Goal: Check status: Check status

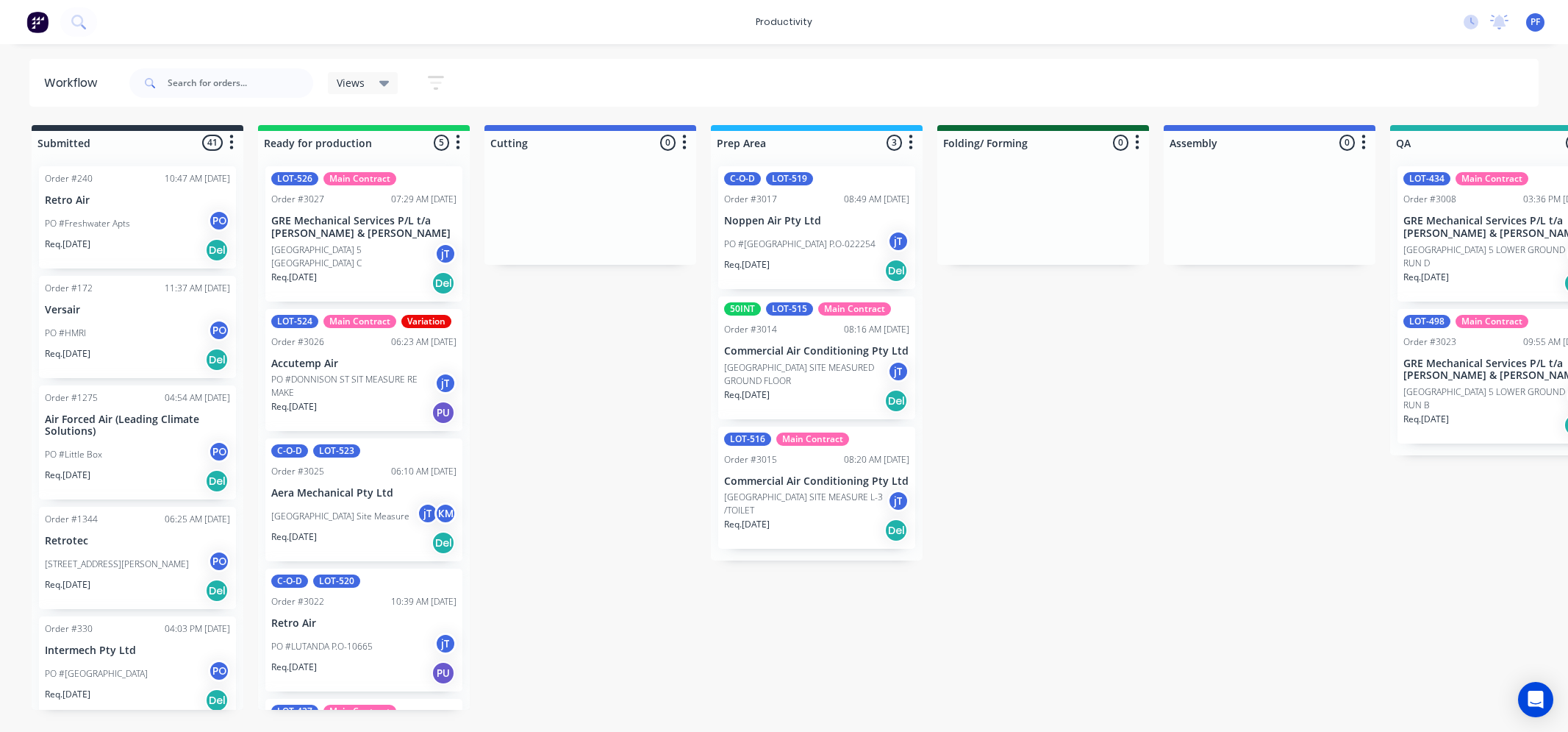
scroll to position [0, 887]
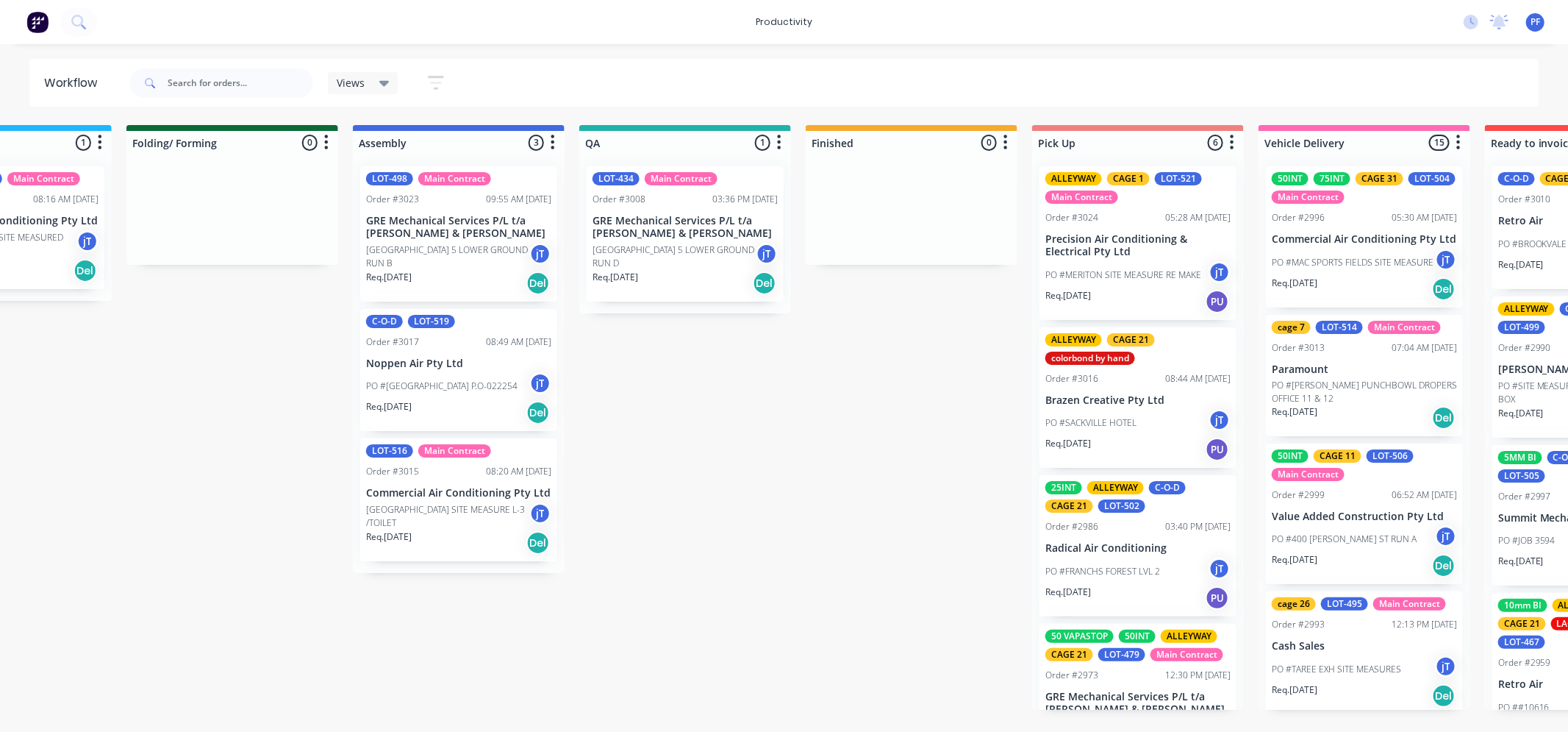
scroll to position [0, 807]
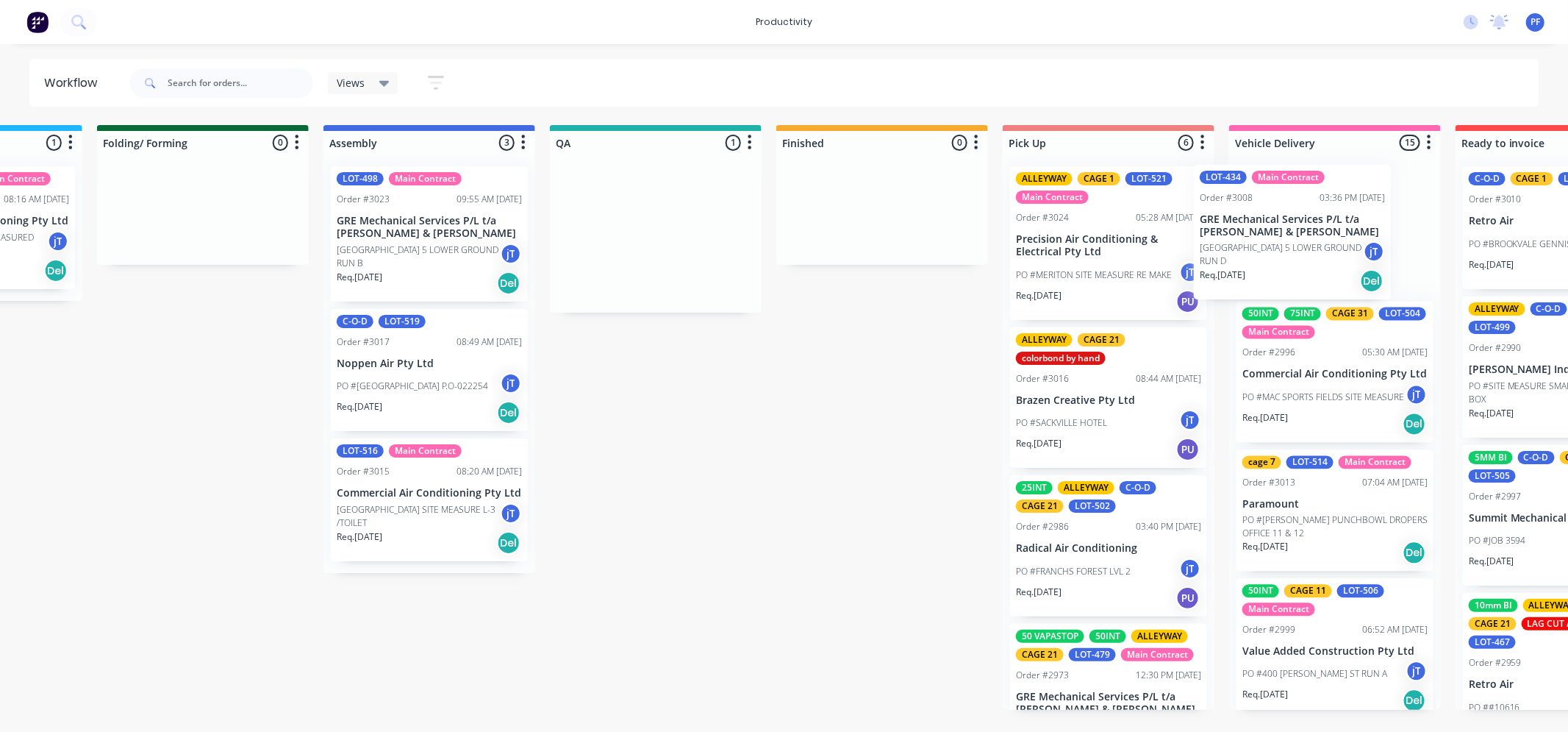
drag, startPoint x: 700, startPoint y: 203, endPoint x: 1308, endPoint y: 202, distance: 608.0
click at [1308, 202] on div "Submitted 41 Order #240 10:47 AM [DATE] Retro Air PO #Freshwater Apts PO Req. […" at bounding box center [588, 416] width 2878 height 584
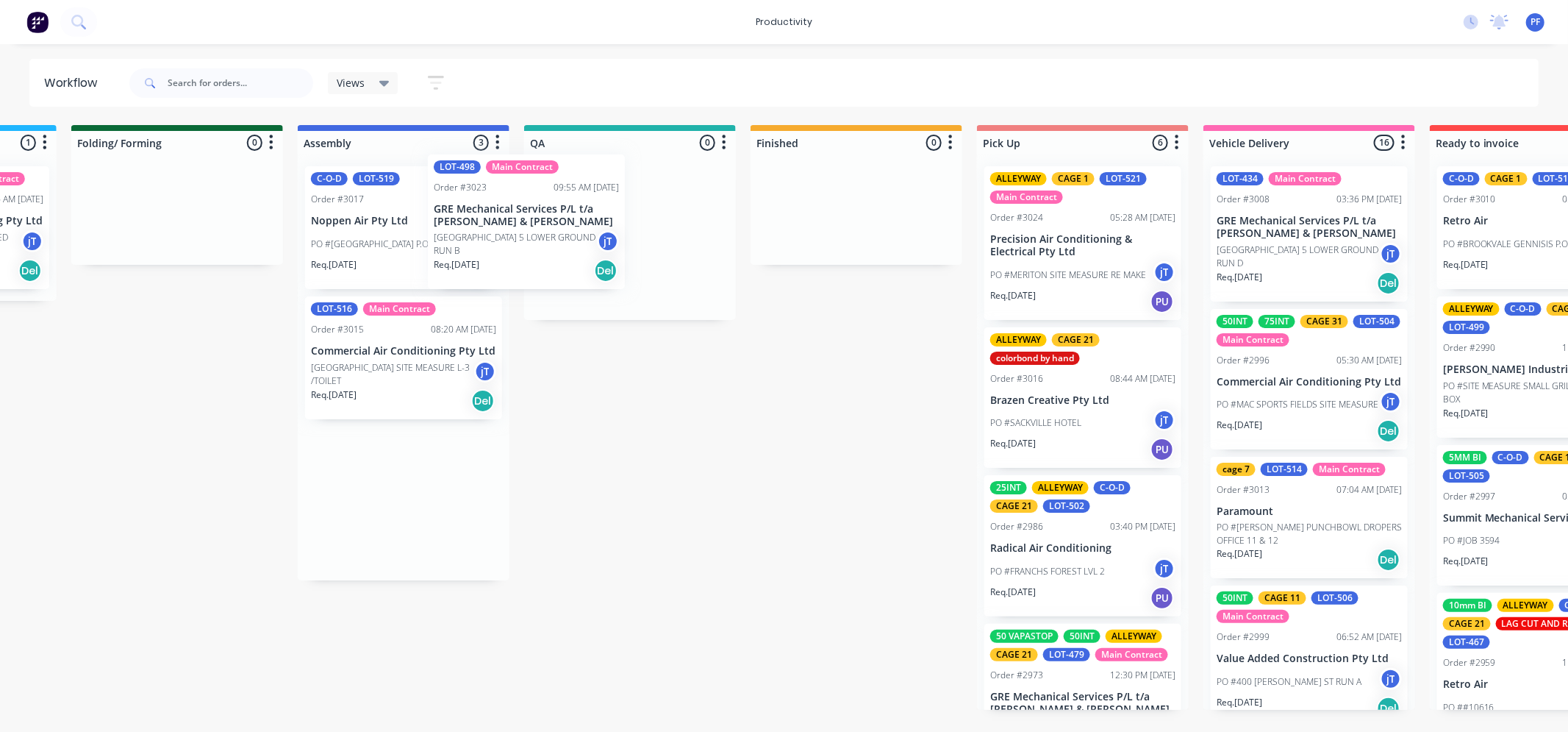
drag, startPoint x: 432, startPoint y: 230, endPoint x: 564, endPoint y: 216, distance: 132.7
click at [564, 216] on div "Submitted 41 Order #240 10:47 AM [DATE] Retro Air PO #Freshwater Apts PO Req. […" at bounding box center [562, 416] width 2878 height 584
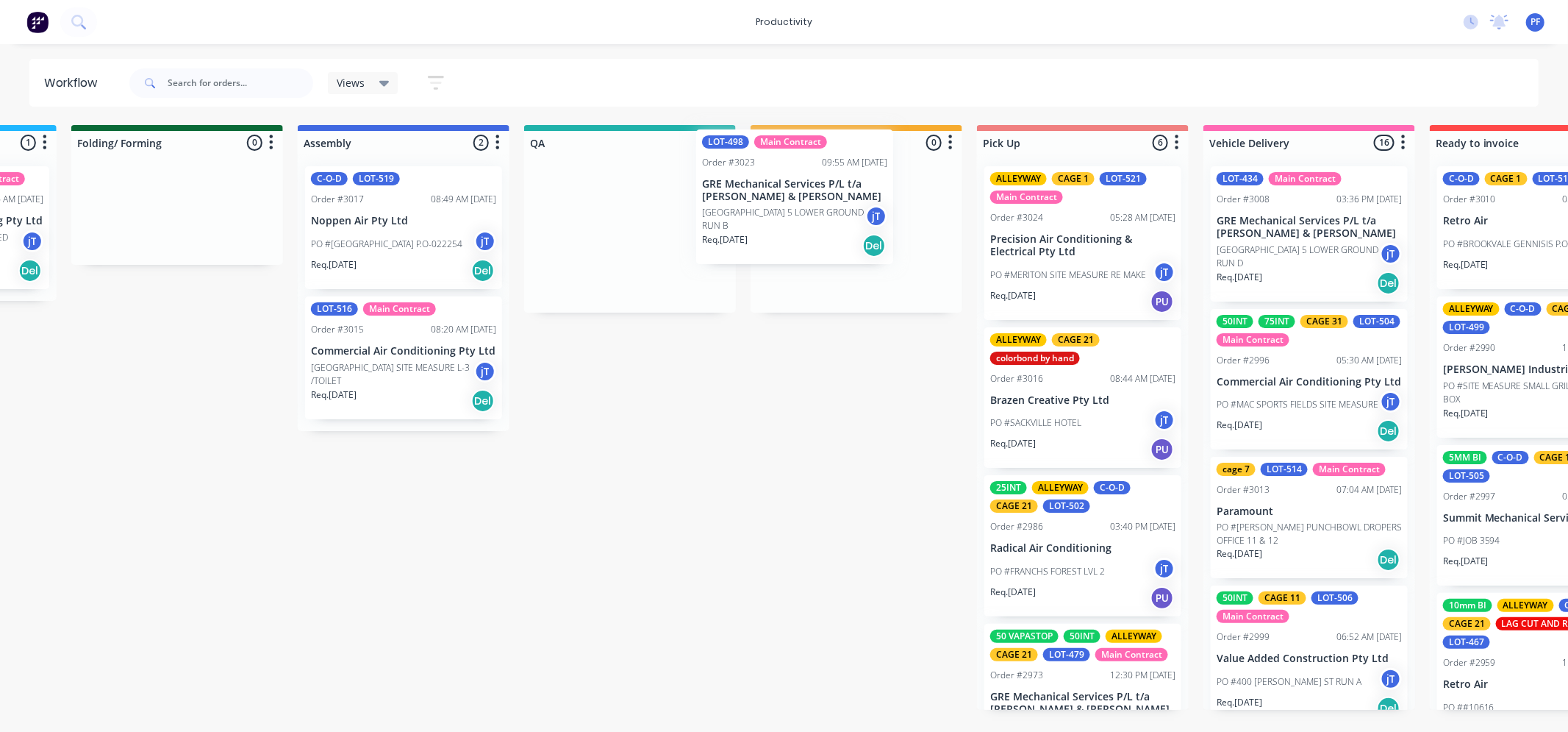
drag, startPoint x: 613, startPoint y: 212, endPoint x: 842, endPoint y: 187, distance: 230.4
click at [841, 187] on div "Submitted 41 Order #240 10:47 AM [DATE] Retro Air PO #Freshwater Apts PO Req. […" at bounding box center [562, 416] width 2878 height 584
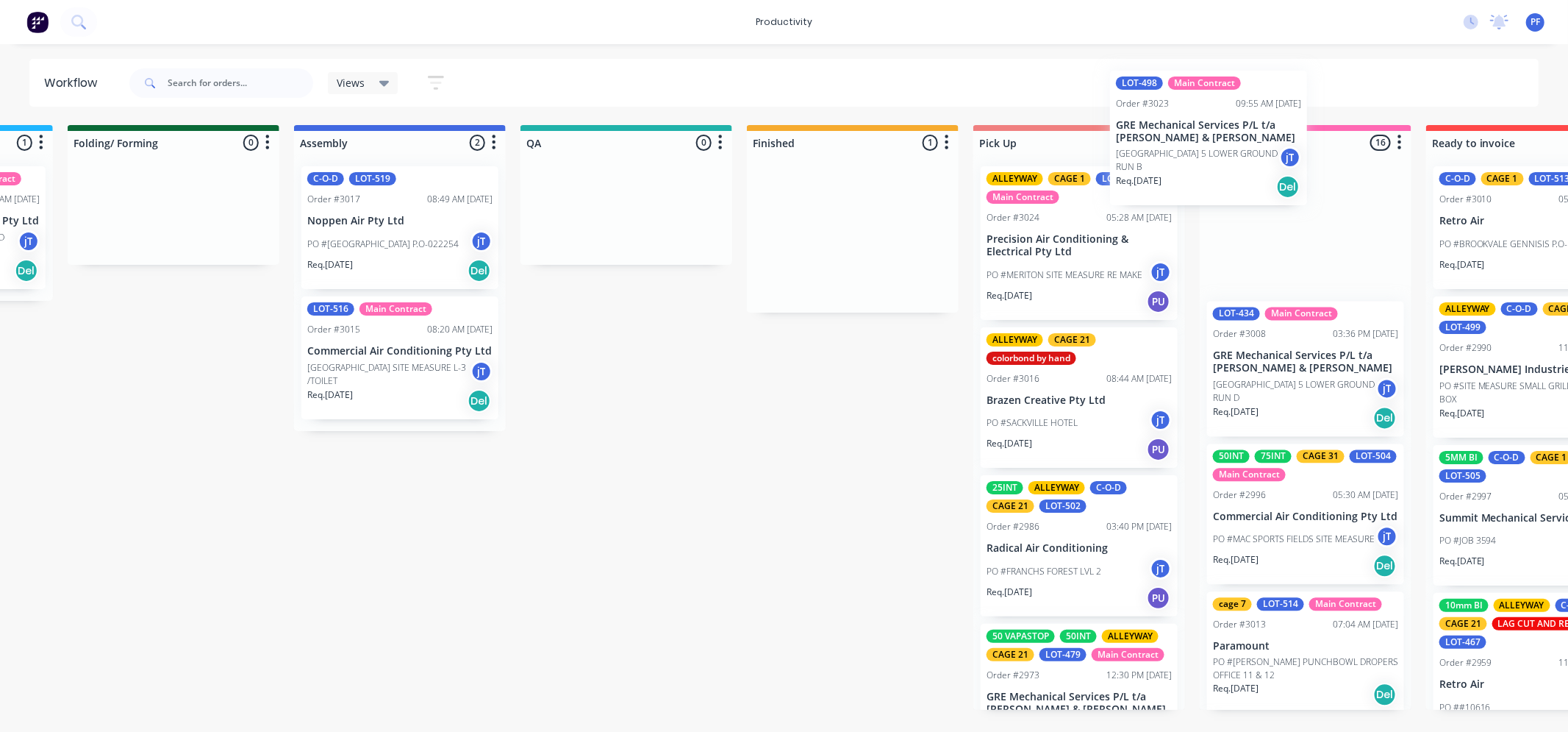
scroll to position [0, 886]
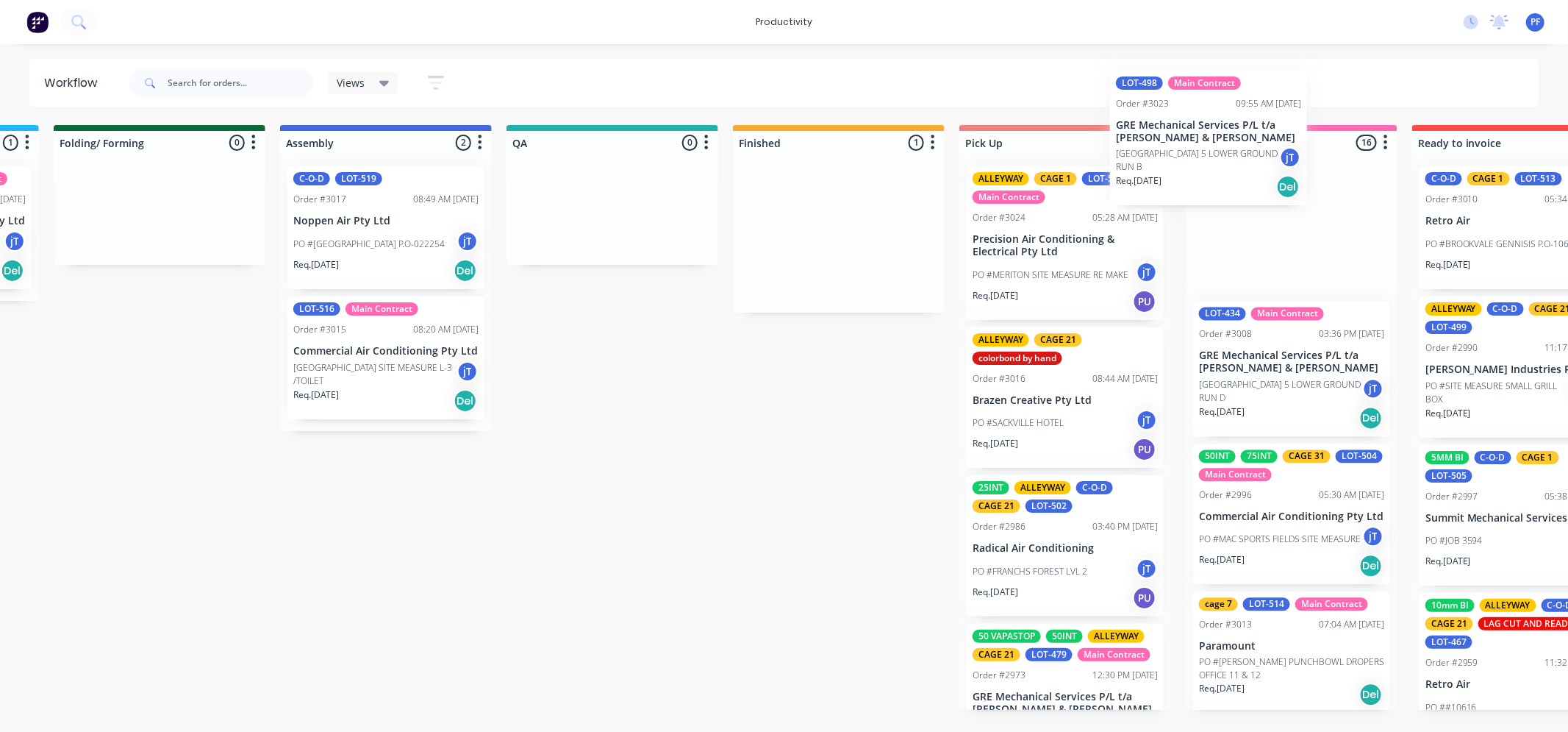
drag, startPoint x: 810, startPoint y: 221, endPoint x: 1215, endPoint y: 173, distance: 407.8
click at [1215, 173] on div "Submitted 41 Order #240 10:47 AM [DATE] Retro Air PO #Freshwater Apts PO Req. […" at bounding box center [544, 416] width 2878 height 584
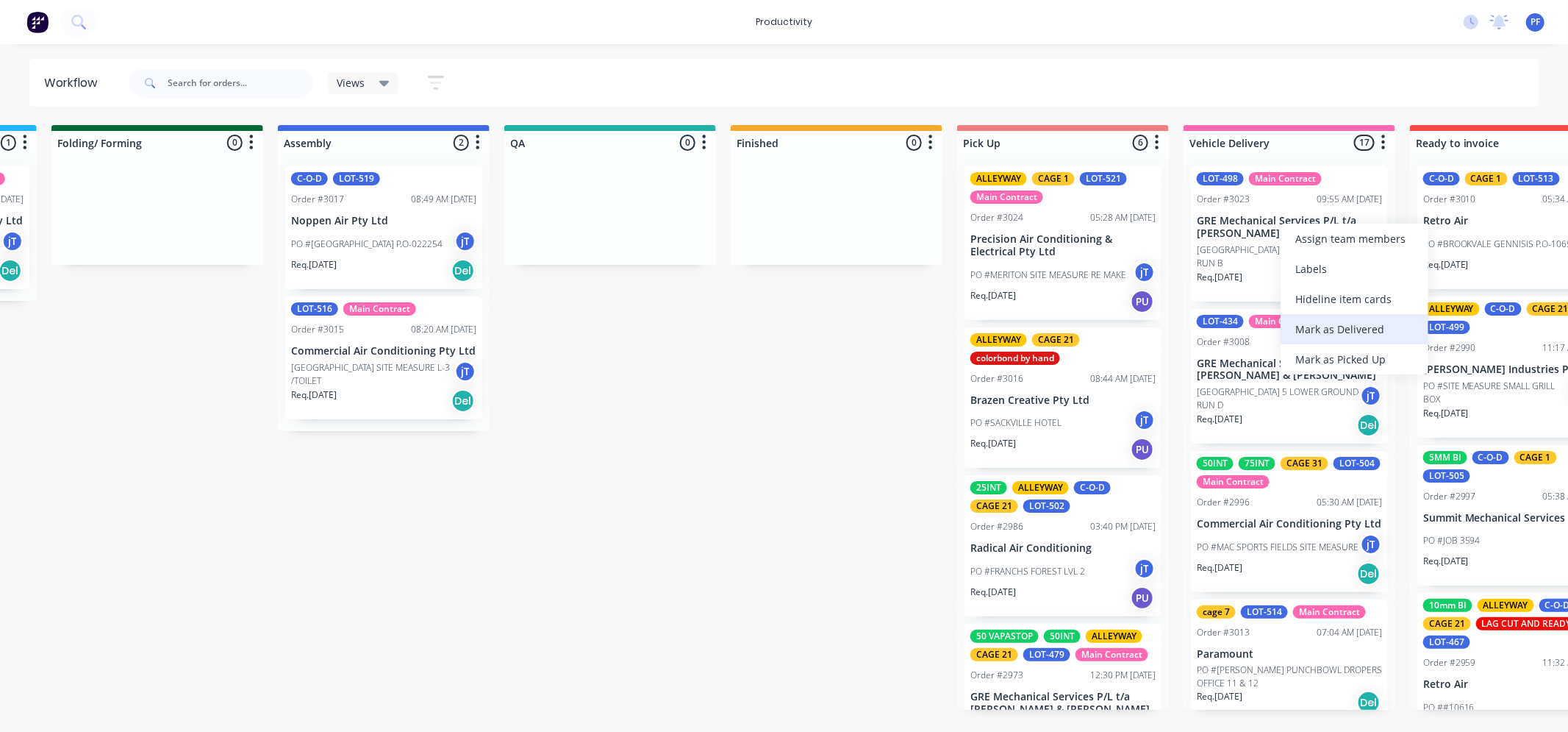
click at [1354, 326] on div "Mark as Delivered" at bounding box center [1354, 329] width 148 height 30
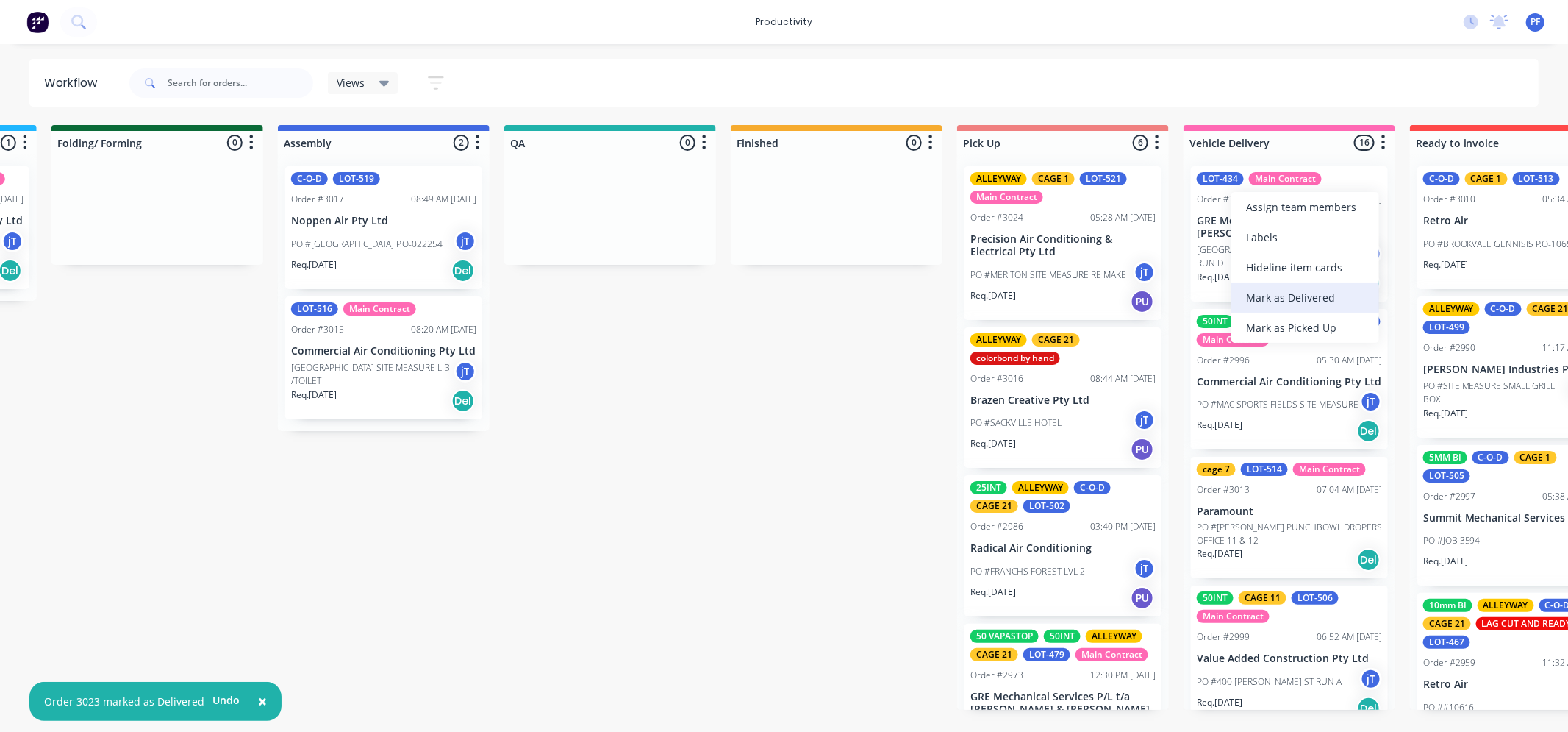
click at [1281, 285] on div "Mark as Delivered" at bounding box center [1305, 297] width 148 height 30
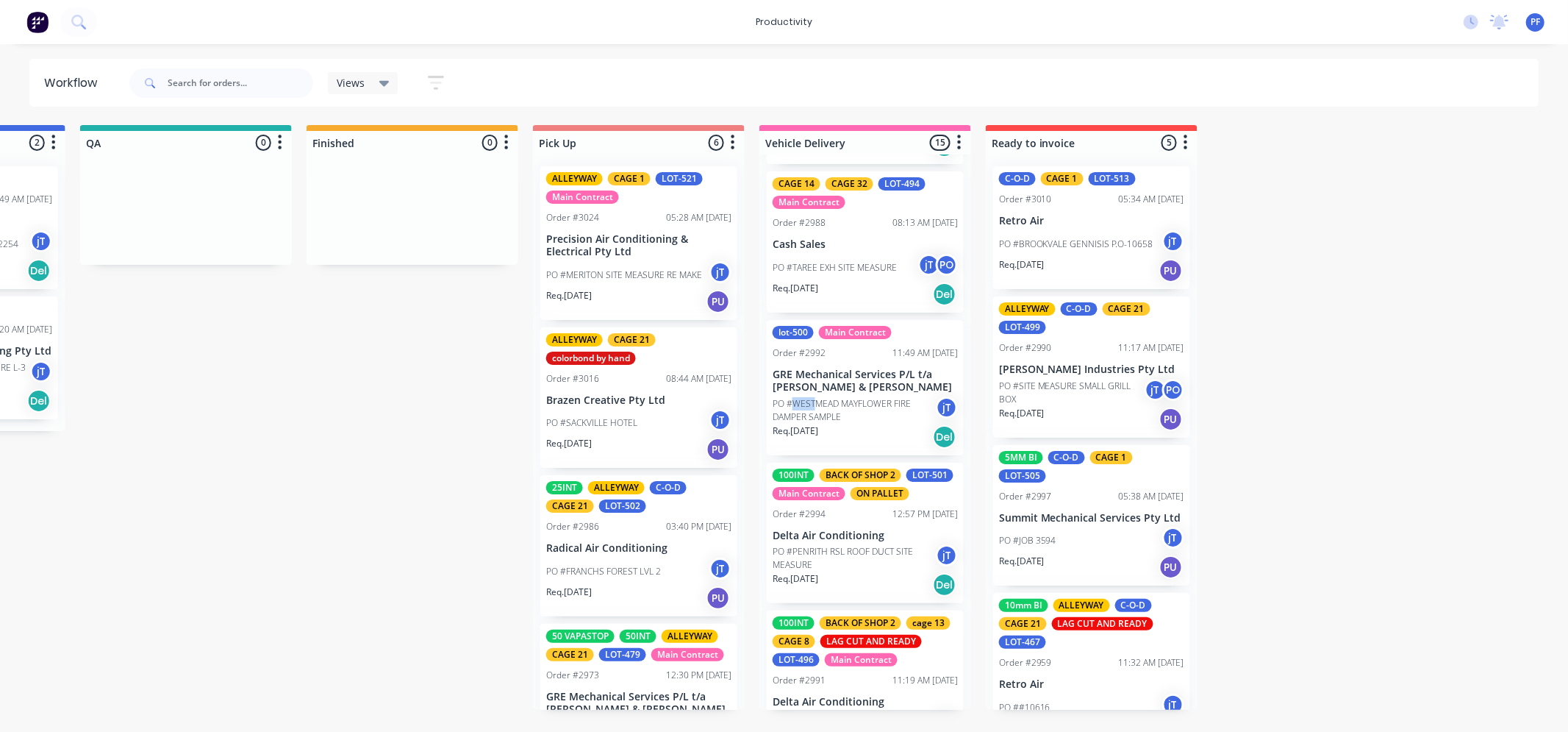
scroll to position [490, 0]
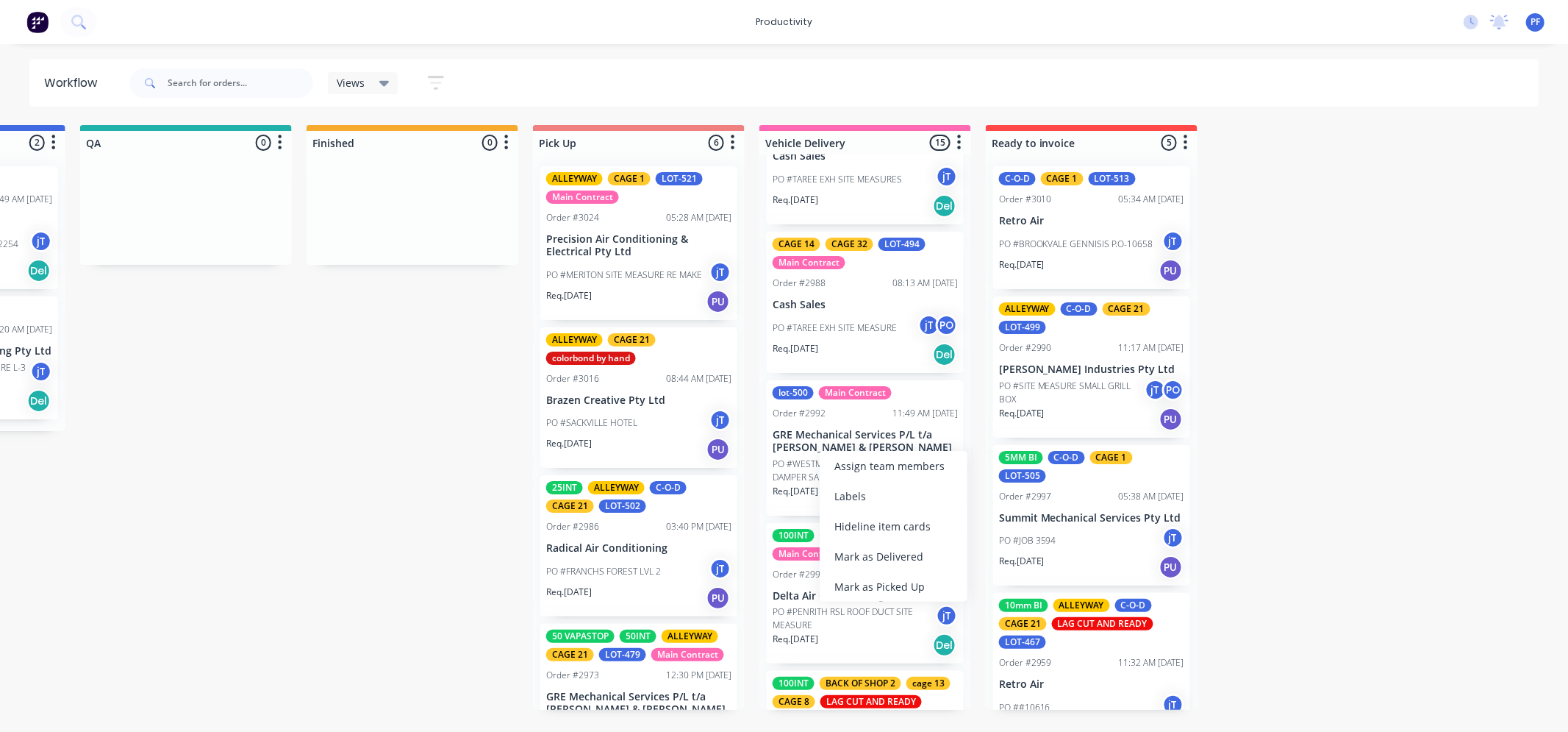
click at [872, 556] on div "Mark as Delivered" at bounding box center [893, 556] width 148 height 30
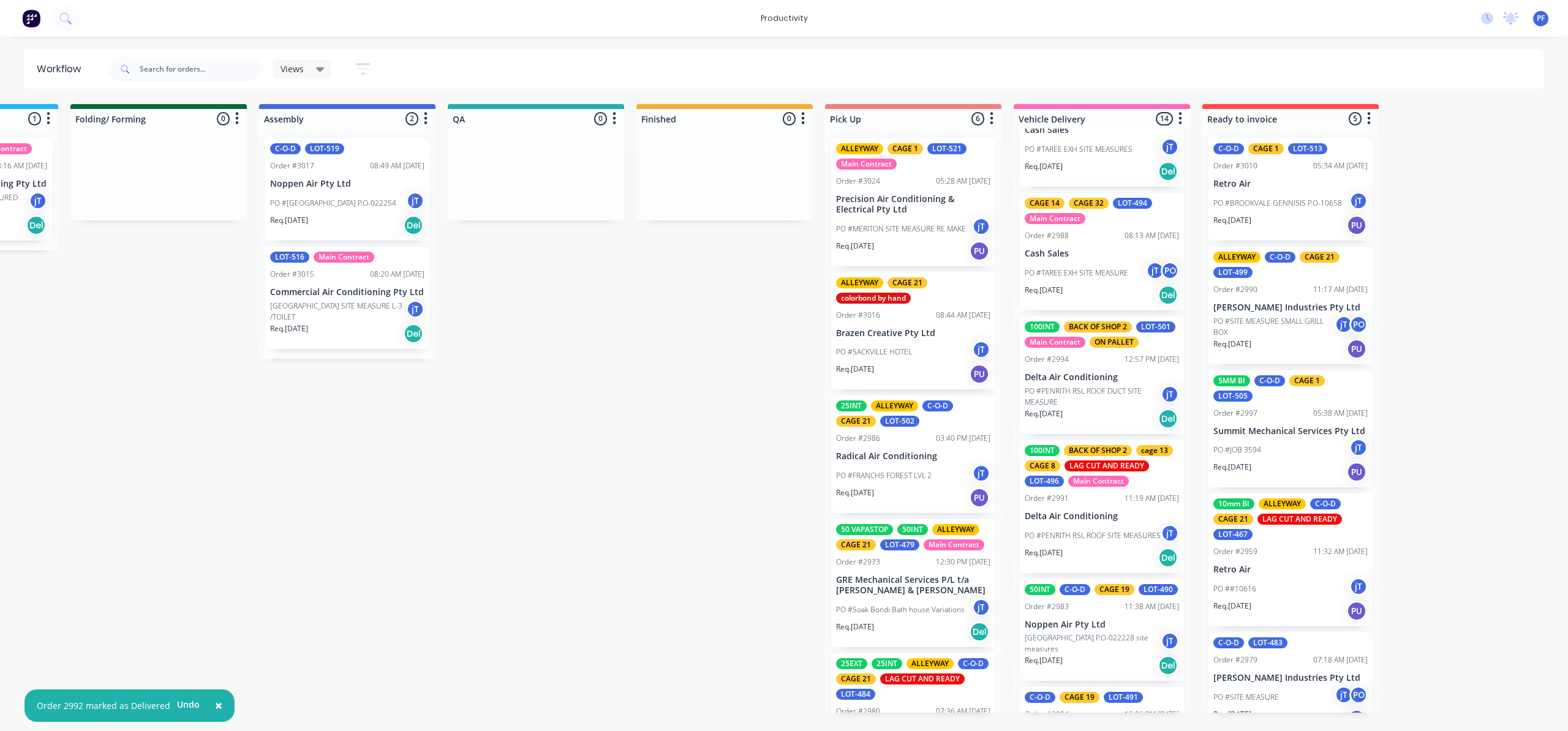
scroll to position [0, 709]
